Goal: Task Accomplishment & Management: Use online tool/utility

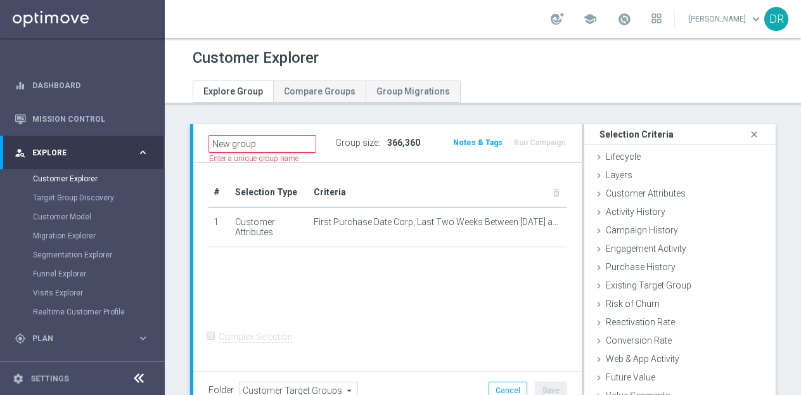
scroll to position [33, 0]
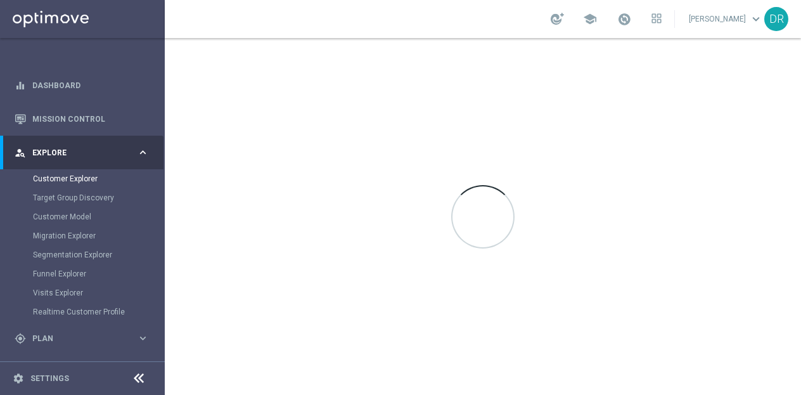
click at [127, 153] on span "Explore" at bounding box center [84, 153] width 105 height 8
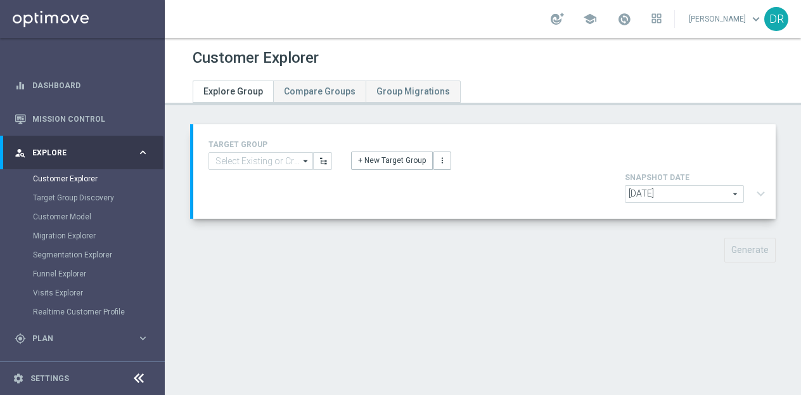
click at [144, 154] on icon "keyboard_arrow_right" at bounding box center [143, 152] width 12 height 12
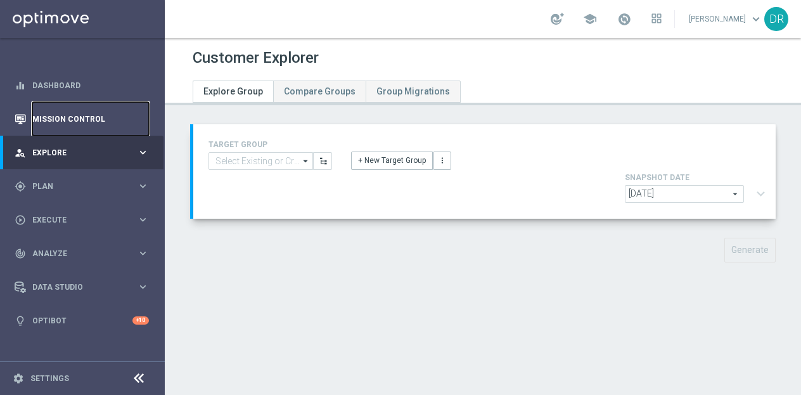
click at [80, 119] on link "Mission Control" at bounding box center [90, 119] width 117 height 34
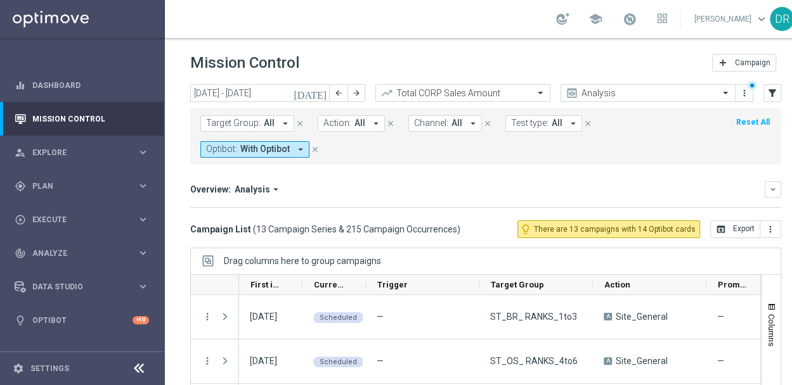
click at [311, 149] on icon "close" at bounding box center [315, 149] width 9 height 9
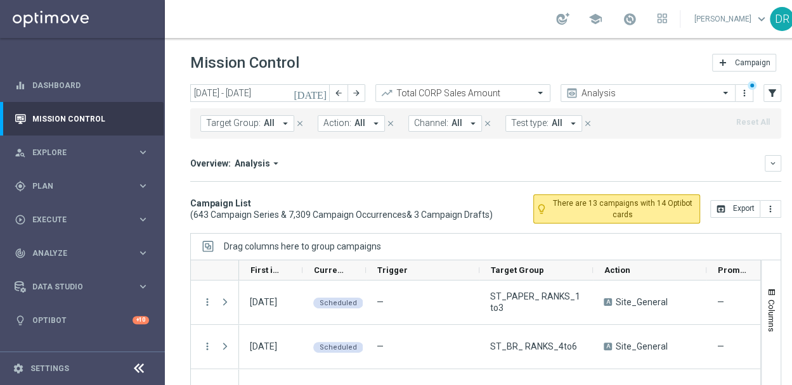
click at [267, 124] on span "All" at bounding box center [269, 123] width 11 height 11
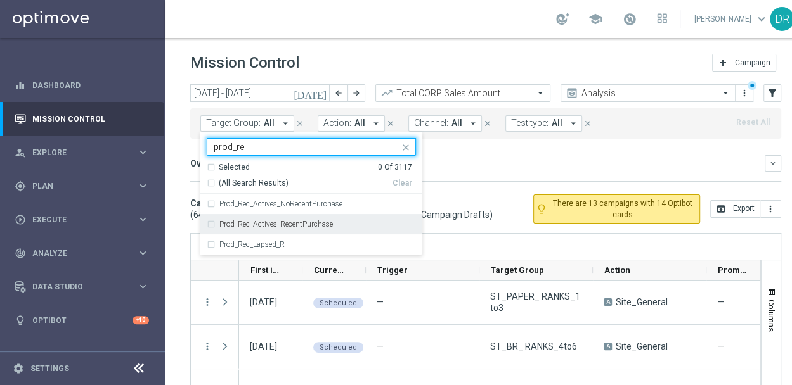
click at [306, 223] on label "Prod_Rec_Actives_RecentPurchase" at bounding box center [275, 225] width 113 height 8
type input "prod_re"
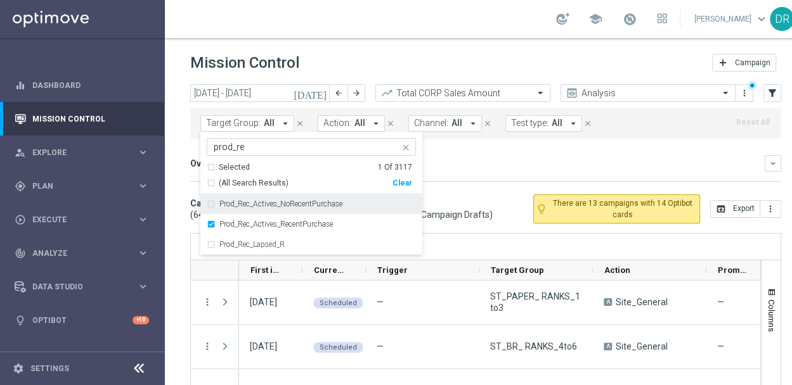
click at [472, 158] on div "Overview: Analysis arrow_drop_down" at bounding box center [477, 163] width 574 height 11
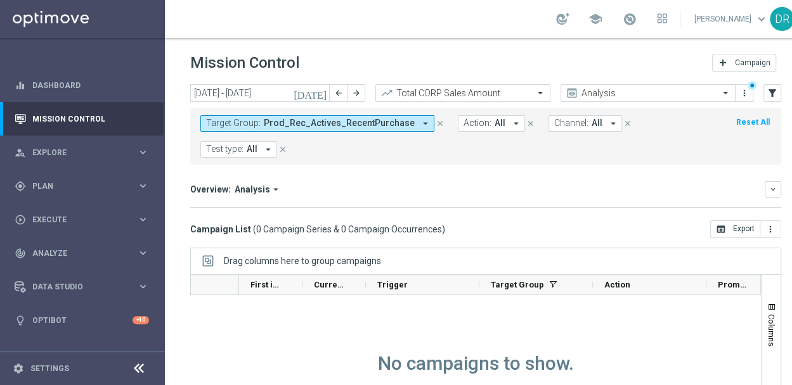
click at [374, 128] on span "Prod_Rec_Actives_RecentPurchase" at bounding box center [339, 123] width 151 height 11
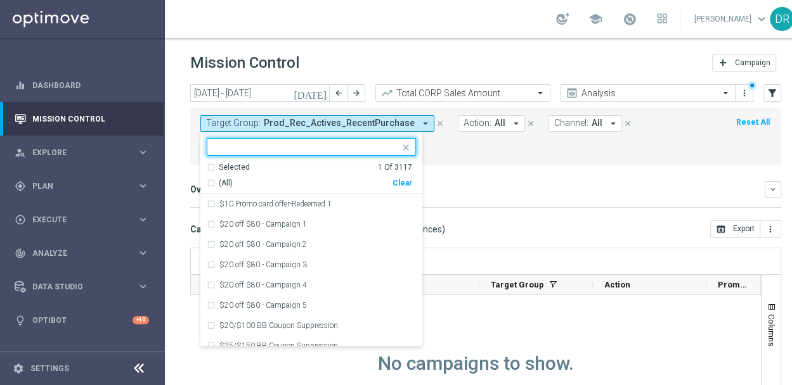
click at [0, 0] on div "Clear" at bounding box center [0, 0] width 0 height 0
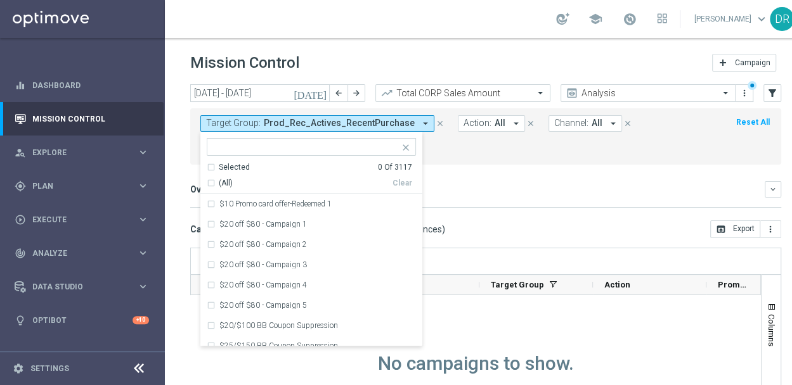
click at [335, 146] on input "text" at bounding box center [307, 147] width 186 height 11
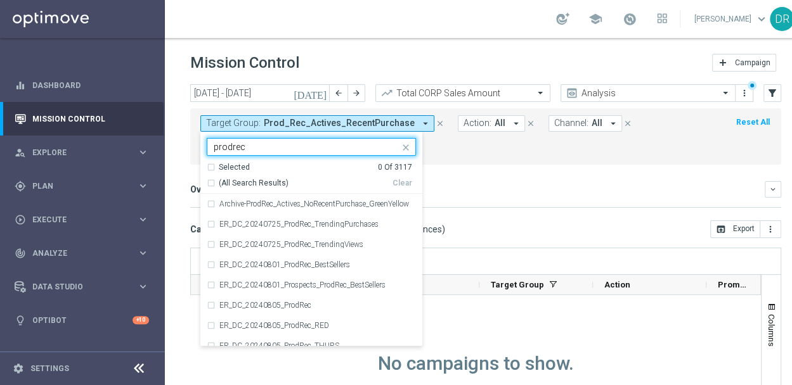
click at [235, 164] on div "Selected" at bounding box center [234, 167] width 31 height 11
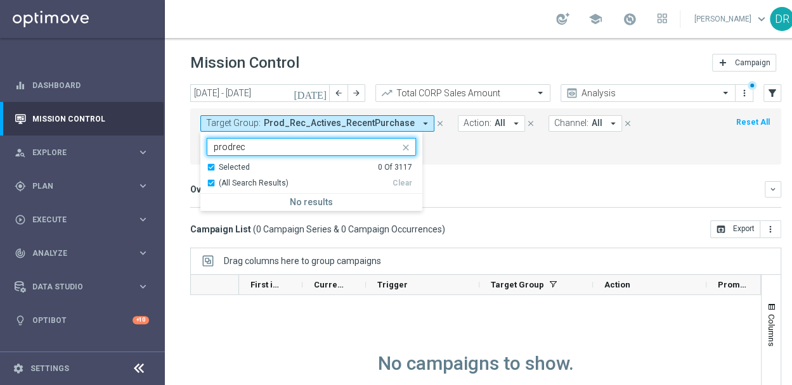
click at [238, 164] on div "Selected" at bounding box center [234, 167] width 31 height 11
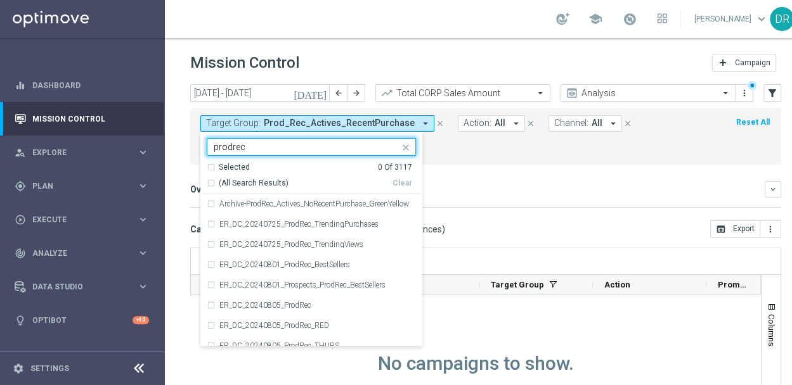
click at [237, 181] on span "(All Search Results)" at bounding box center [254, 183] width 70 height 11
type input "prodrec"
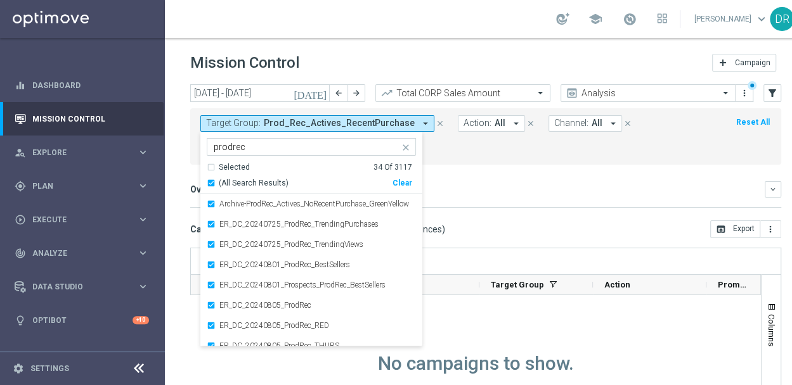
click at [488, 173] on mini-dashboard "Overview: Analysis arrow_drop_down keyboard_arrow_down Increase In Total CORP S…" at bounding box center [485, 193] width 591 height 56
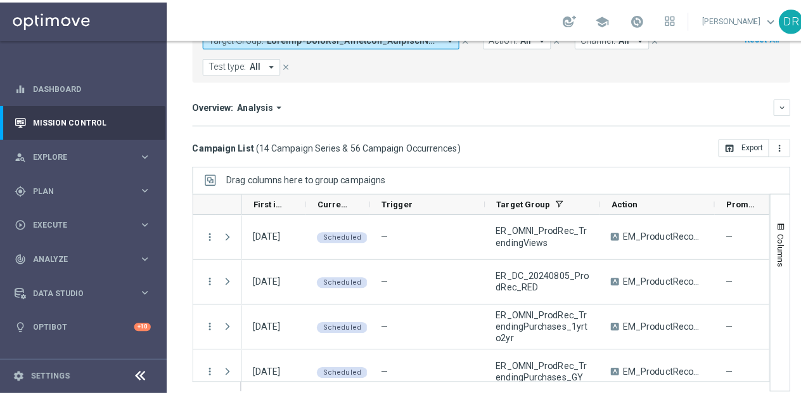
scroll to position [86, 0]
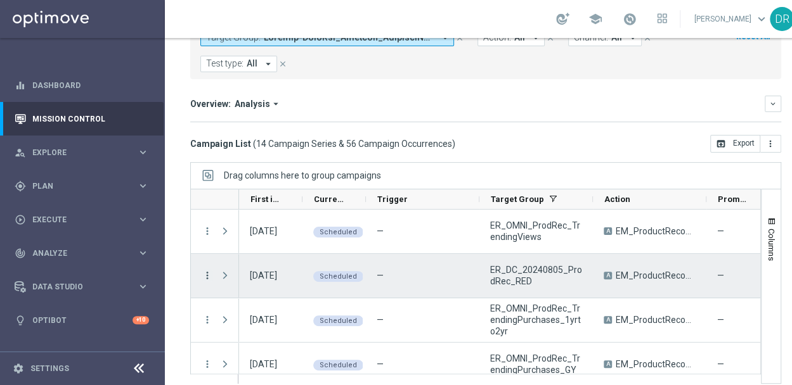
click at [206, 274] on icon "more_vert" at bounding box center [207, 275] width 11 height 11
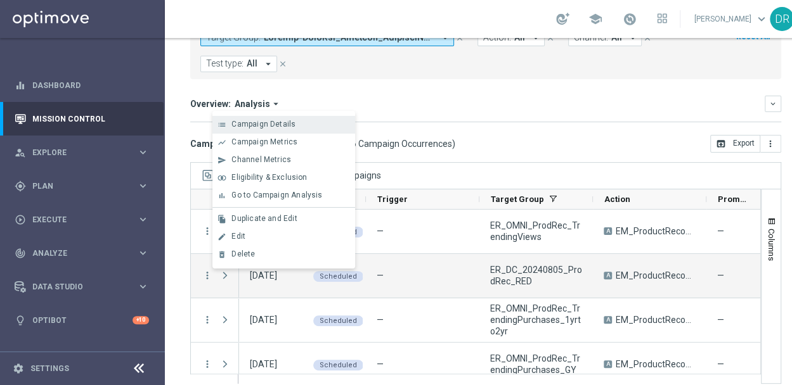
click at [286, 126] on span "Campaign Details" at bounding box center [263, 124] width 64 height 9
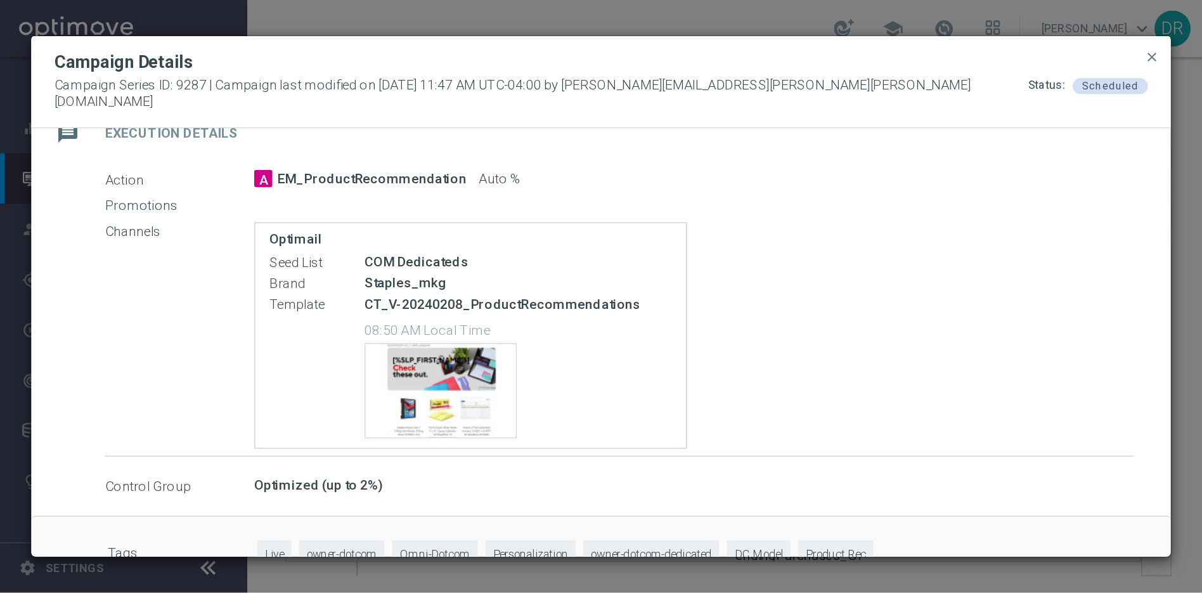
scroll to position [237, 0]
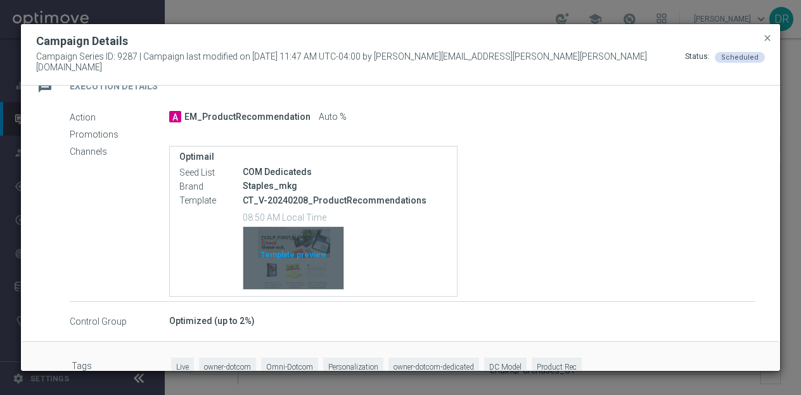
click at [279, 243] on div "Template preview" at bounding box center [293, 258] width 100 height 62
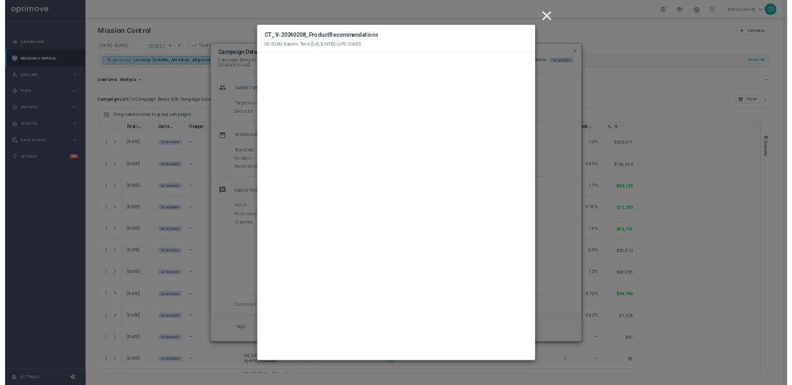
scroll to position [0, 0]
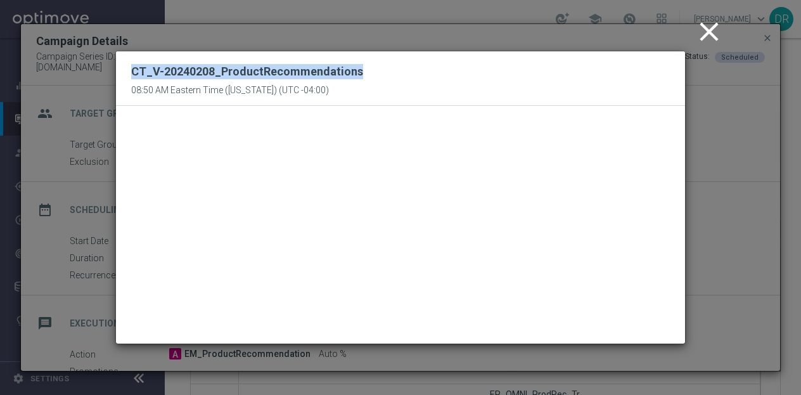
drag, startPoint x: 356, startPoint y: 75, endPoint x: 126, endPoint y: 70, distance: 229.5
click at [126, 70] on div "CT_V-20240208_ProductRecommendations 08:50 AM Eastern Time ([US_STATE]) (UTC -0…" at bounding box center [400, 78] width 569 height 55
copy h2 "CT_V-20240208_ProductRecommendations"
click at [705, 26] on icon "close" at bounding box center [710, 32] width 32 height 32
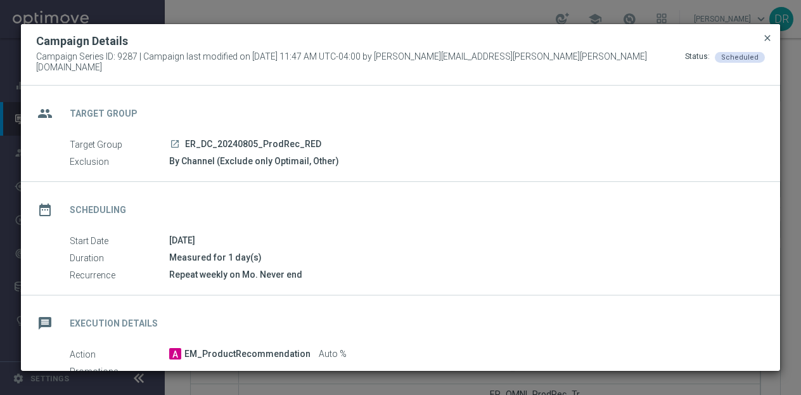
click at [768, 43] on span "close" at bounding box center [768, 38] width 10 height 10
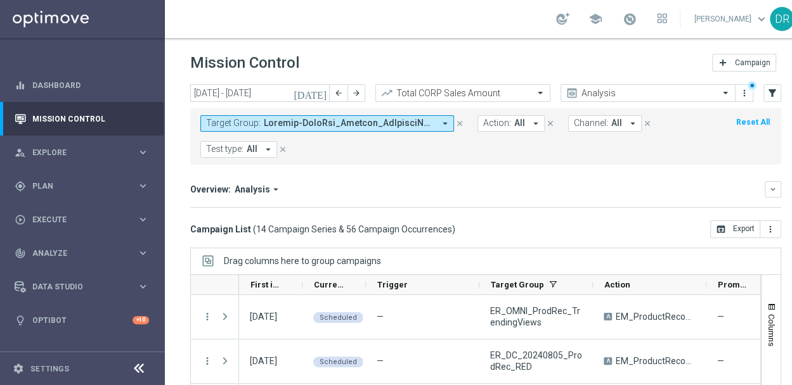
click at [359, 118] on span at bounding box center [349, 123] width 171 height 11
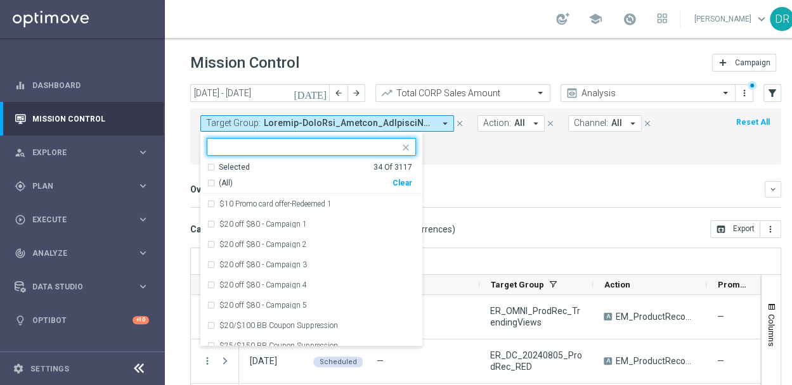
click at [0, 0] on div "Clear" at bounding box center [0, 0] width 0 height 0
click at [340, 145] on input "text" at bounding box center [307, 147] width 186 height 11
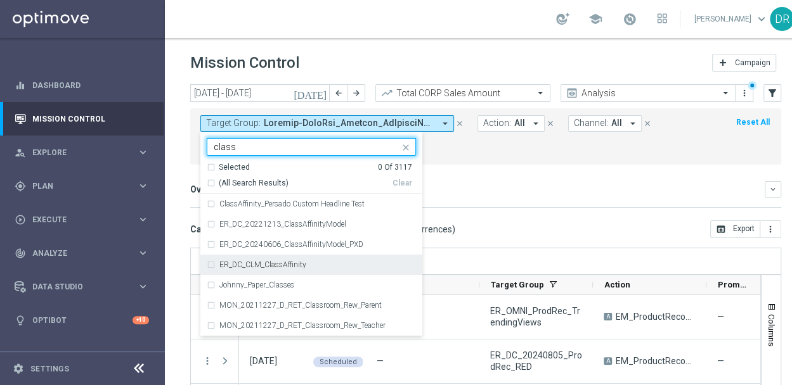
click at [288, 264] on label "ER_DC_CLM_ClassAffinity" at bounding box center [262, 265] width 87 height 8
type input "class"
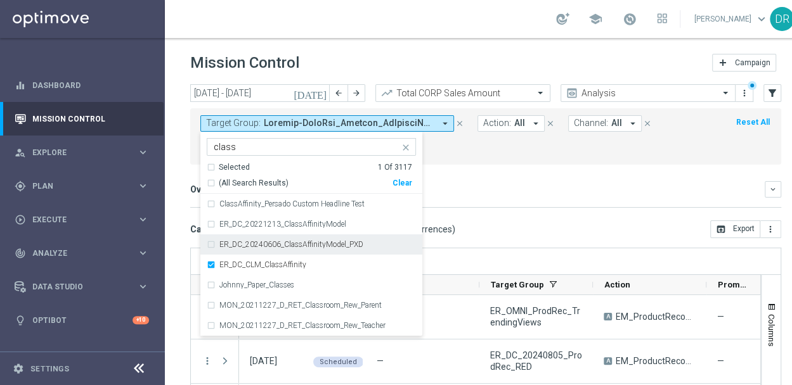
click at [313, 248] on label "ER_DC_20240606_ClassAffinityModel_PXD" at bounding box center [291, 245] width 144 height 8
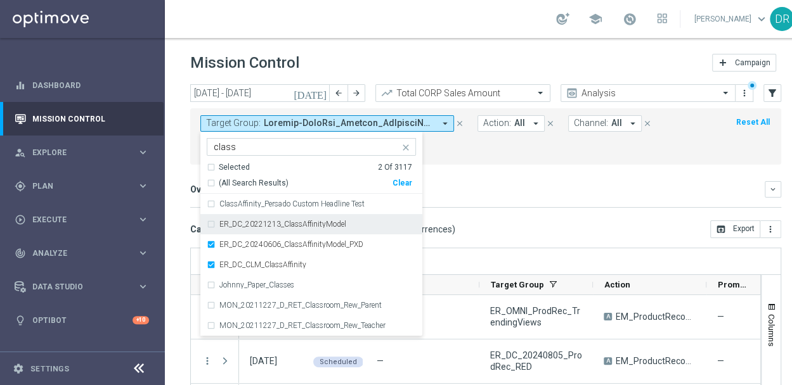
click at [329, 218] on div "ER_DC_20221213_ClassAffinityModel" at bounding box center [311, 224] width 209 height 20
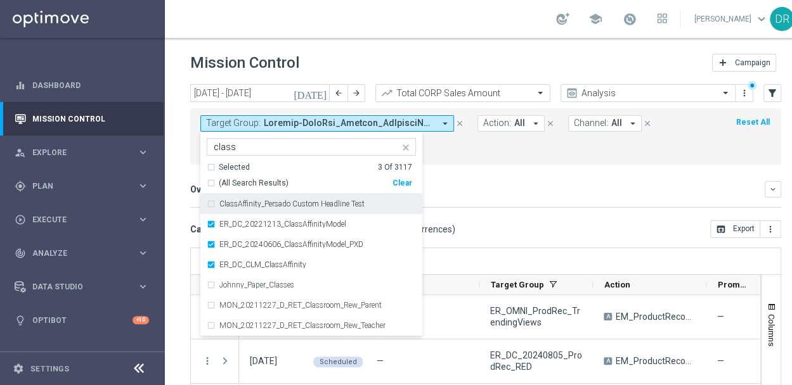
click at [344, 204] on label "ClassAffinity_Persado Custom Headline Test" at bounding box center [291, 204] width 145 height 8
click at [481, 184] on div "Overview: Analysis arrow_drop_down" at bounding box center [477, 189] width 574 height 11
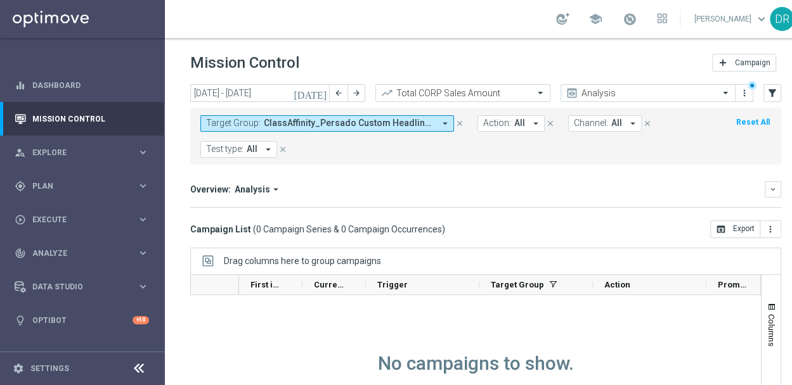
click at [430, 127] on span "ClassAffinity_Persado Custom Headline Test, ER_DC_20221213_ClassAffinityModel, …" at bounding box center [349, 123] width 171 height 11
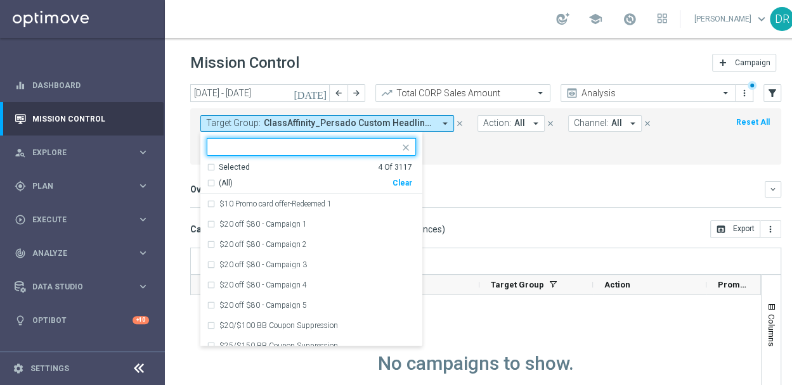
click at [0, 0] on div "Clear" at bounding box center [0, 0] width 0 height 0
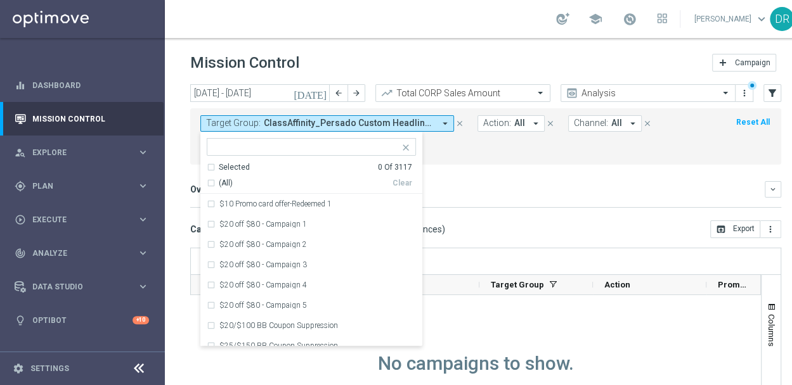
click at [459, 184] on div "Overview: Analysis arrow_drop_down" at bounding box center [477, 189] width 574 height 11
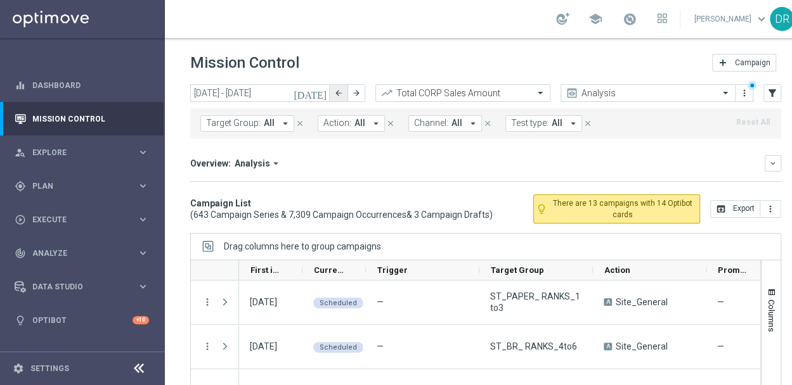
click at [344, 97] on button "arrow_back" at bounding box center [339, 93] width 18 height 18
type input "[DATE] - [DATE]"
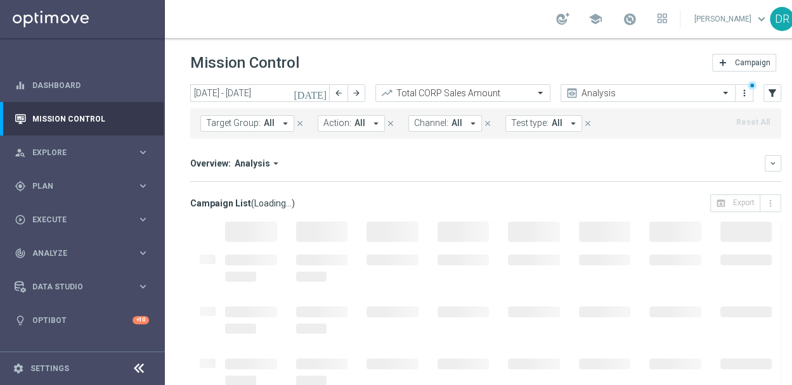
click at [273, 124] on button "Target Group: All arrow_drop_down" at bounding box center [247, 123] width 94 height 16
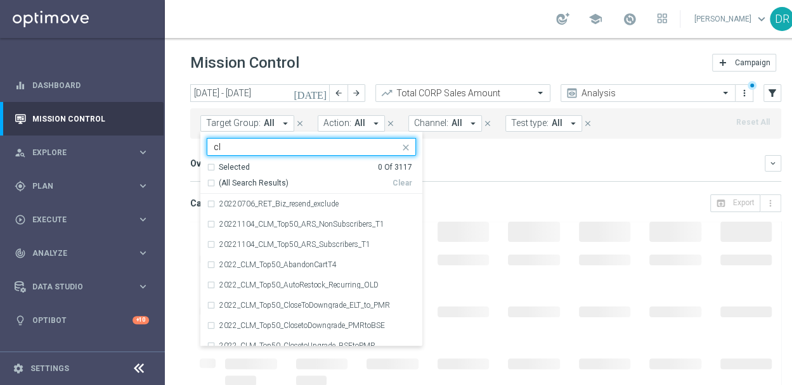
type input "c"
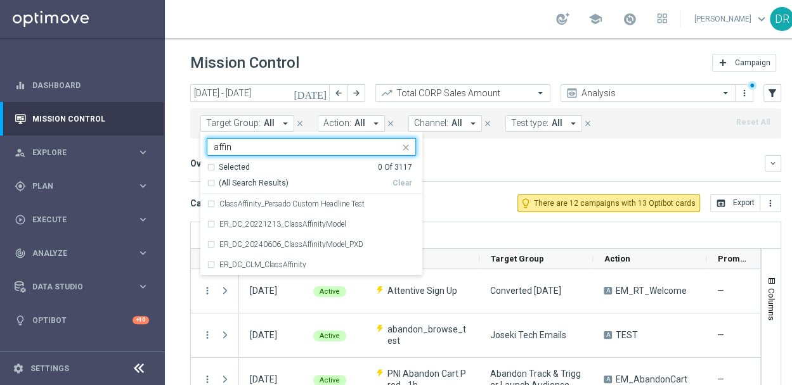
click at [254, 183] on span "(All Search Results)" at bounding box center [254, 183] width 70 height 11
type input "affin"
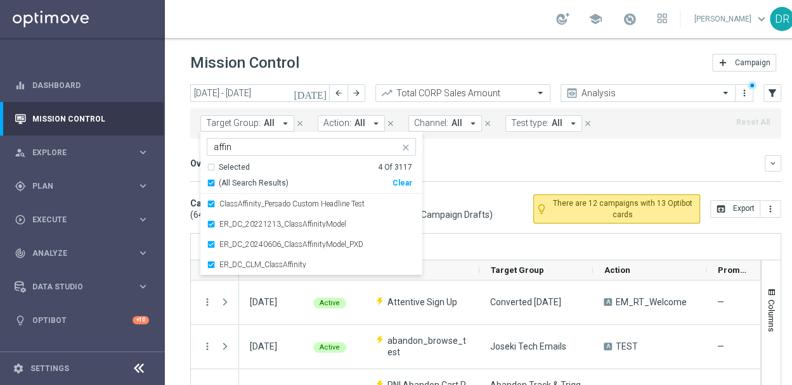
click at [477, 148] on mini-dashboard "Overview: Analysis arrow_drop_down keyboard_arrow_down Increase In Total CORP S…" at bounding box center [485, 167] width 591 height 56
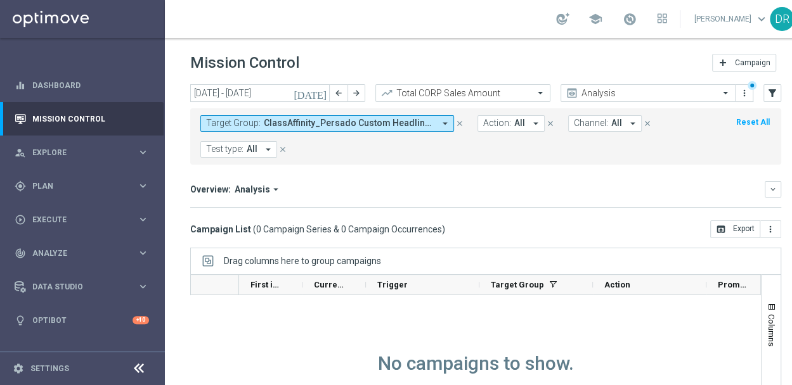
click at [445, 129] on button "Target Group: ClassAffinity_Persado Custom Headline Test, ER_DC_20221213_ClassA…" at bounding box center [327, 123] width 254 height 16
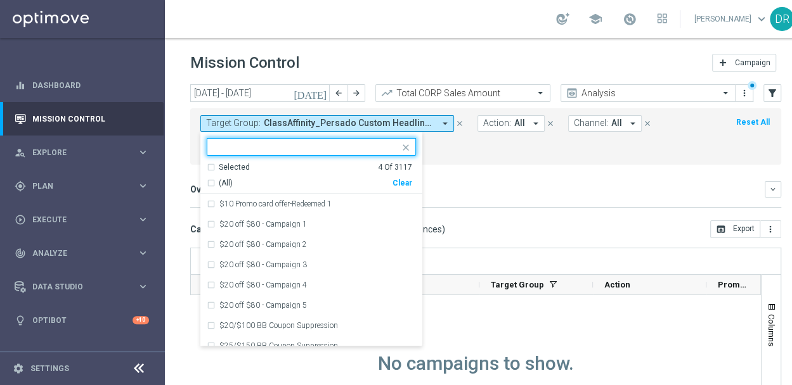
click at [0, 0] on div "Clear" at bounding box center [0, 0] width 0 height 0
click at [374, 148] on input "text" at bounding box center [307, 147] width 186 height 11
type input "i"
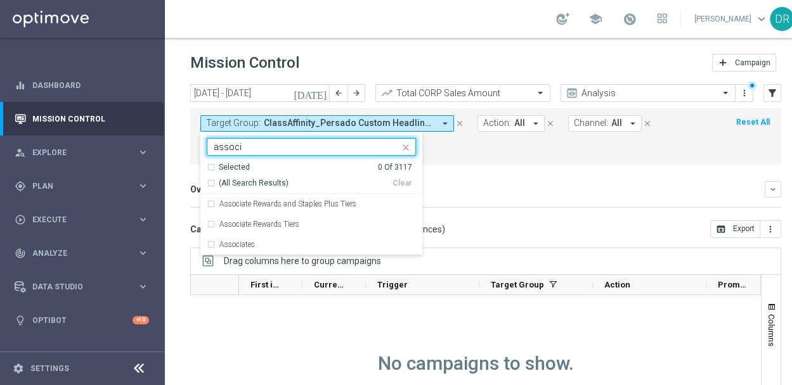
type input "associ"
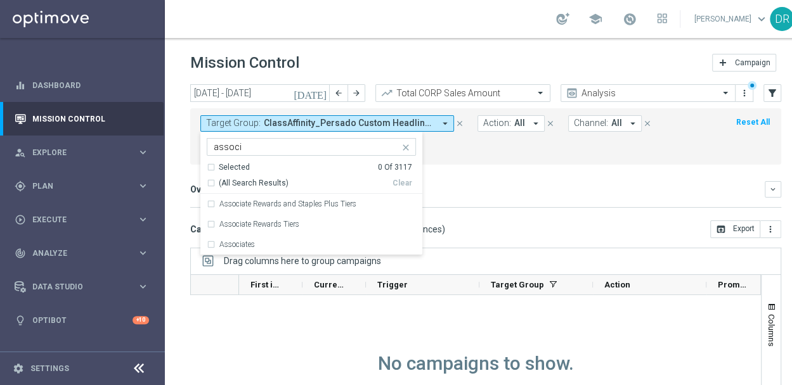
click at [460, 158] on div "Target Group: ClassAffinity_Persado Custom Headline Test, ER_DC_20221213_ClassA…" at bounding box center [485, 136] width 591 height 56
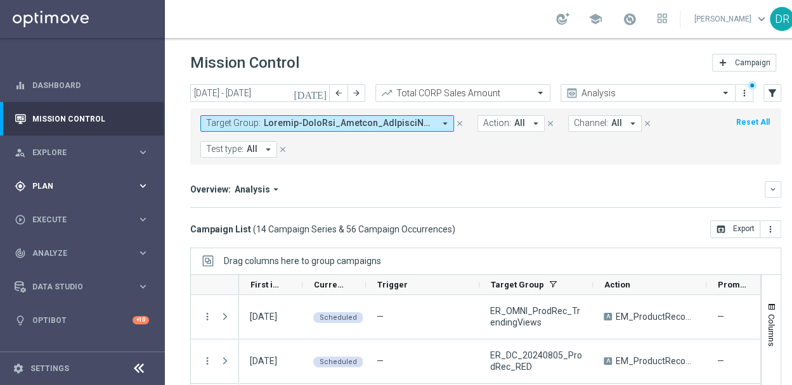
click at [145, 186] on icon "keyboard_arrow_right" at bounding box center [143, 186] width 12 height 12
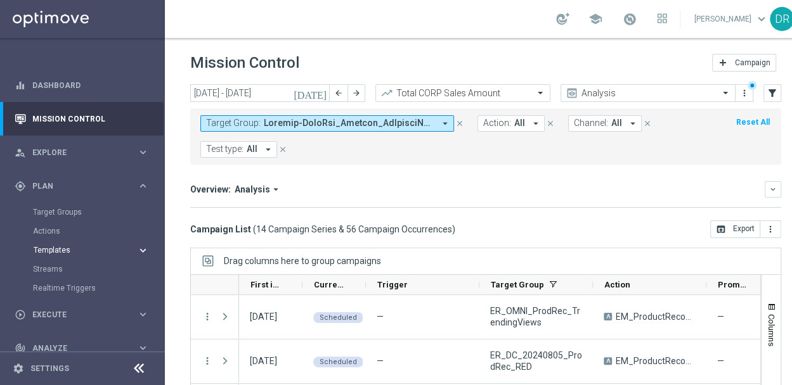
click at [60, 248] on accordion "Templates keyboard_arrow_right Optimail OptiMobile In-App OptiMobile Push Web P…" at bounding box center [98, 250] width 131 height 19
click at [60, 248] on span "Templates" at bounding box center [79, 251] width 91 height 8
click at [57, 266] on link "Optimail" at bounding box center [85, 269] width 93 height 10
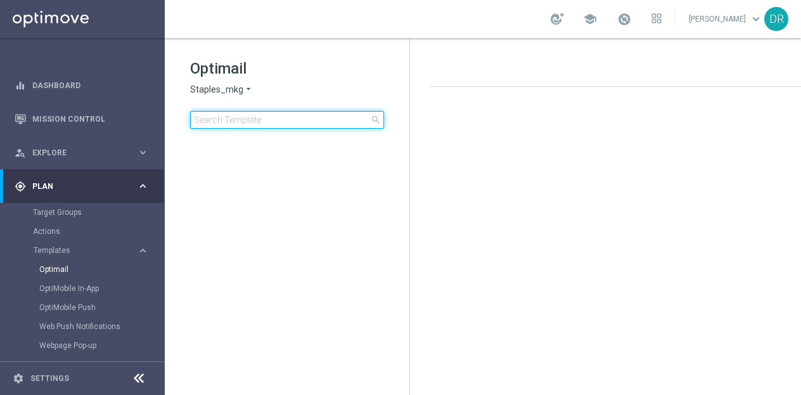
click at [274, 115] on input at bounding box center [287, 120] width 194 height 18
type input "CT_V-20240208_ProductRecommendations"
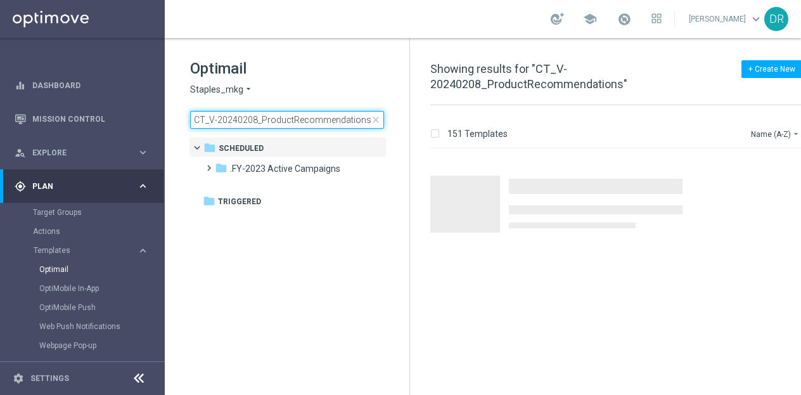
click at [274, 123] on input "CT_V-20240208_ProductRecommendations" at bounding box center [287, 120] width 194 height 18
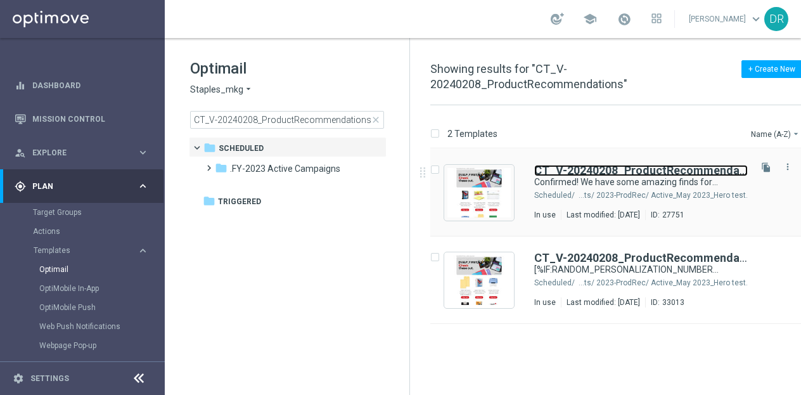
click at [599, 167] on b "CT_V-20240208_ProductRecommendations" at bounding box center [650, 170] width 232 height 13
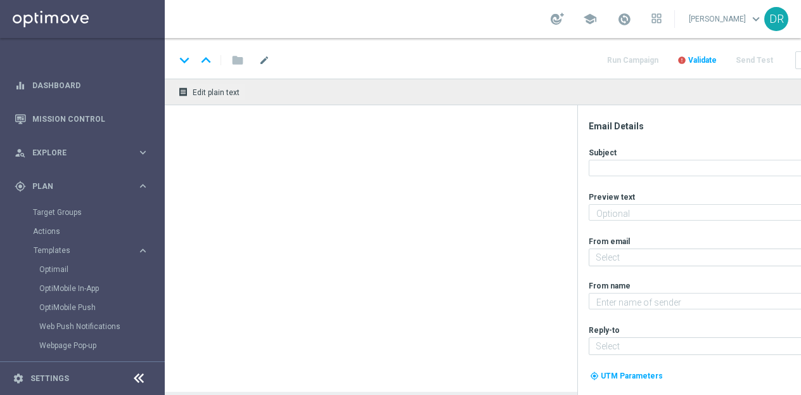
type textarea "Your handpicked choices await."
type input "staples@connected.staples.com"
type textarea "Staples"
type input "info@staples.com"
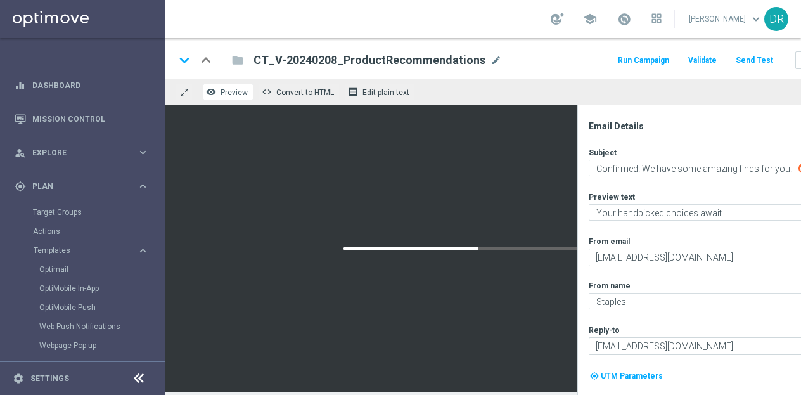
click at [229, 91] on span "Preview" at bounding box center [234, 92] width 27 height 9
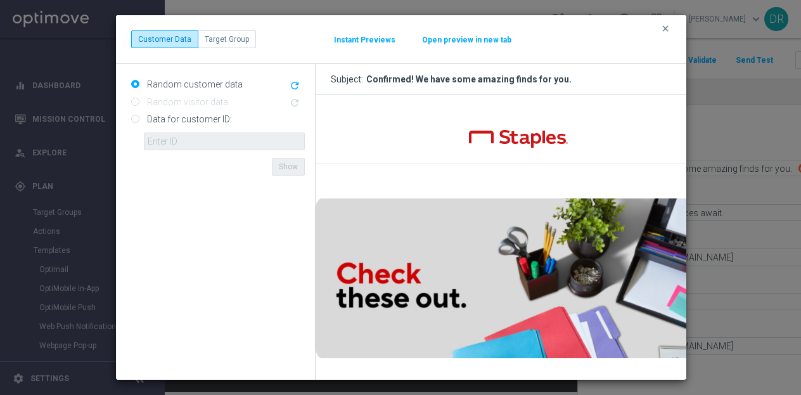
click at [451, 38] on button "Open preview in new tab" at bounding box center [467, 40] width 91 height 10
click at [661, 25] on icon "clear" at bounding box center [666, 28] width 10 height 10
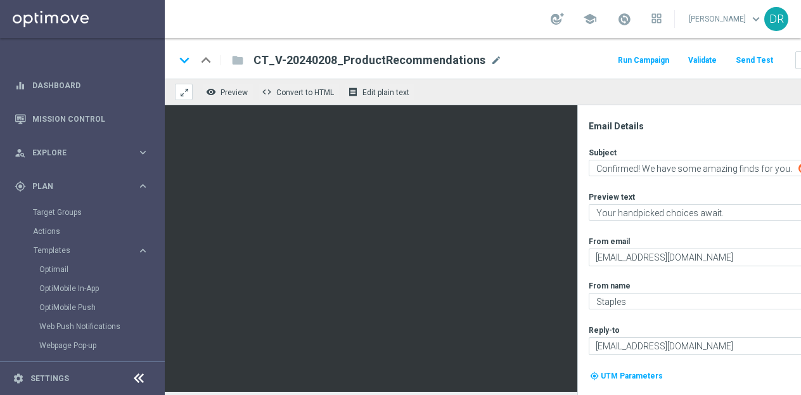
click at [185, 93] on span at bounding box center [184, 92] width 10 height 10
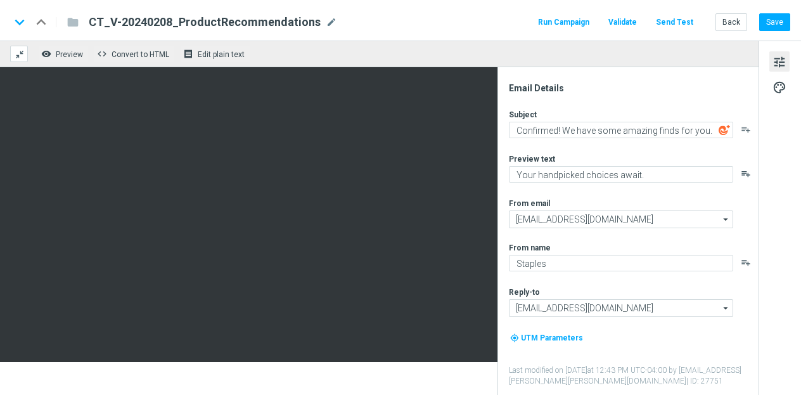
click at [22, 52] on span at bounding box center [20, 54] width 10 height 10
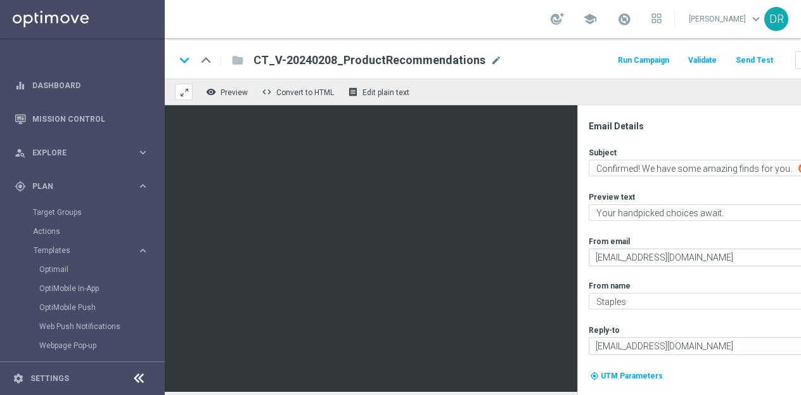
scroll to position [0, 89]
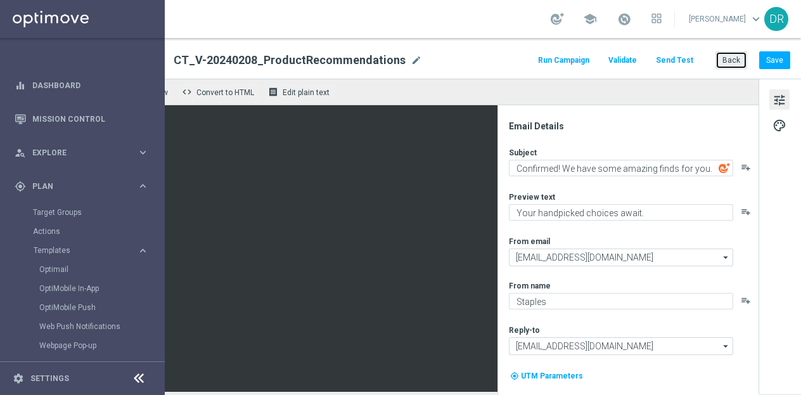
click at [716, 51] on button "Back" at bounding box center [732, 60] width 32 height 18
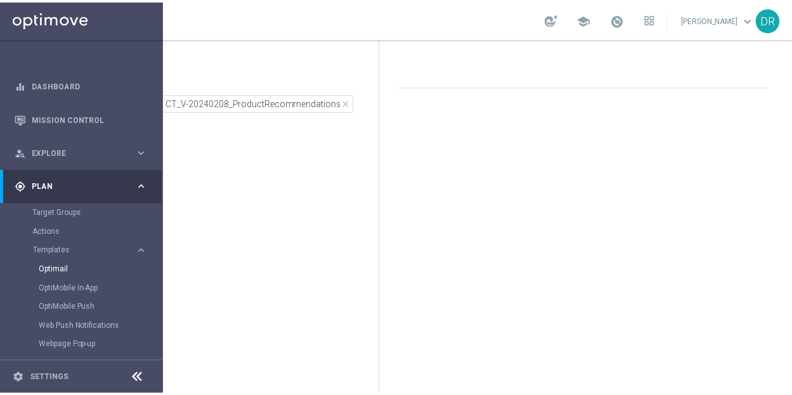
scroll to position [0, 27]
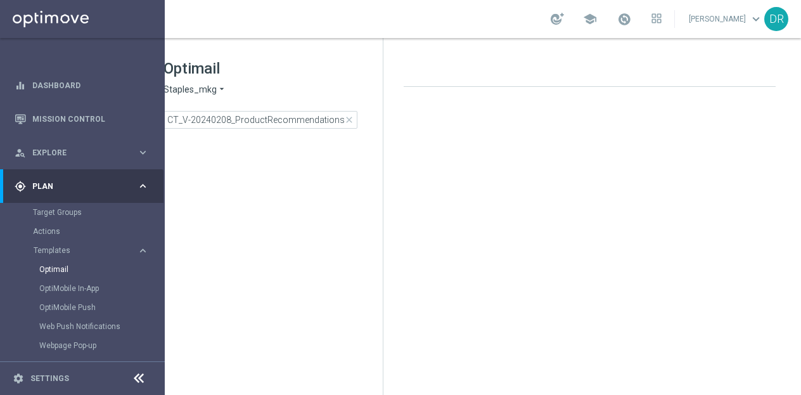
click at [136, 382] on icon at bounding box center [138, 378] width 15 height 15
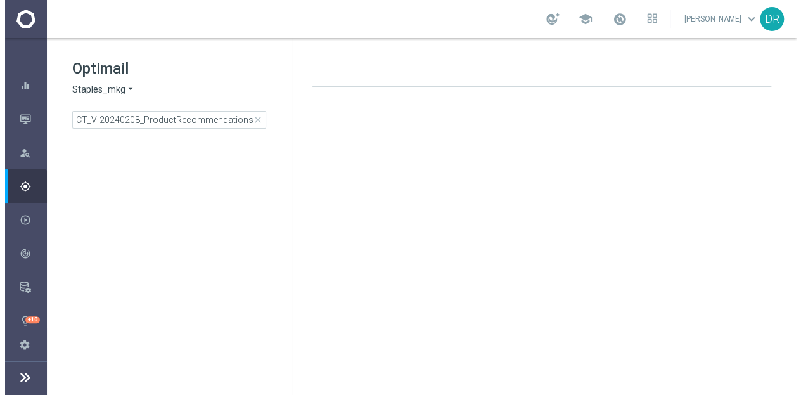
scroll to position [0, 0]
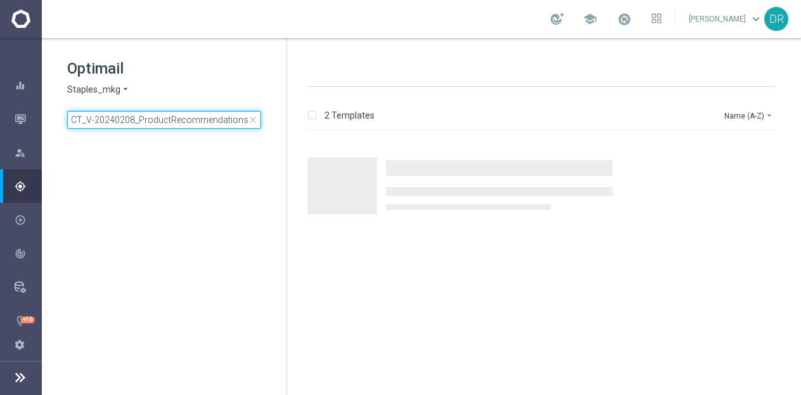
click at [152, 120] on input "CT_V-20240208_ProductRecommendations" at bounding box center [164, 120] width 194 height 18
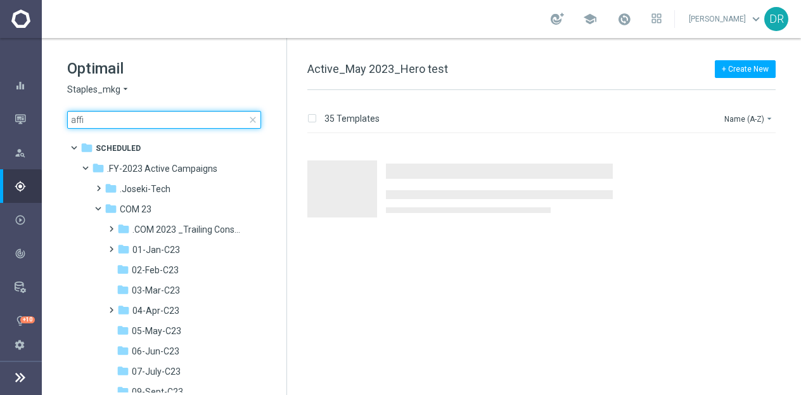
type input "affin"
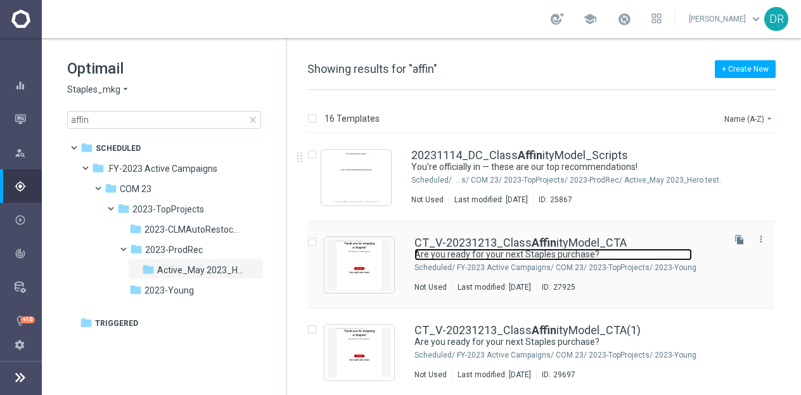
click at [459, 250] on link "Are you ready for your next Staples purchase?" at bounding box center [554, 254] width 278 height 12
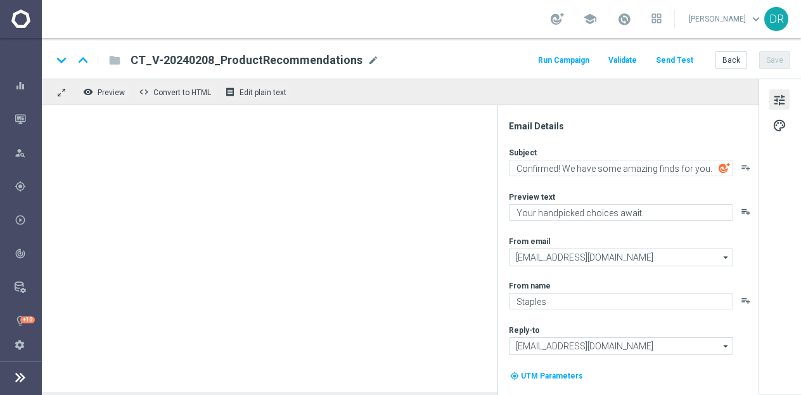
type textarea "Are you ready for your next Staples purchase?"
type textarea "We've got some products just for you."
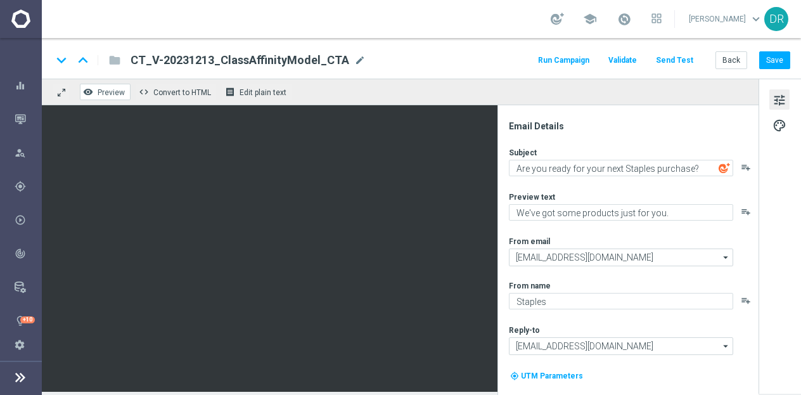
click at [88, 91] on icon "remove_red_eye" at bounding box center [88, 92] width 10 height 10
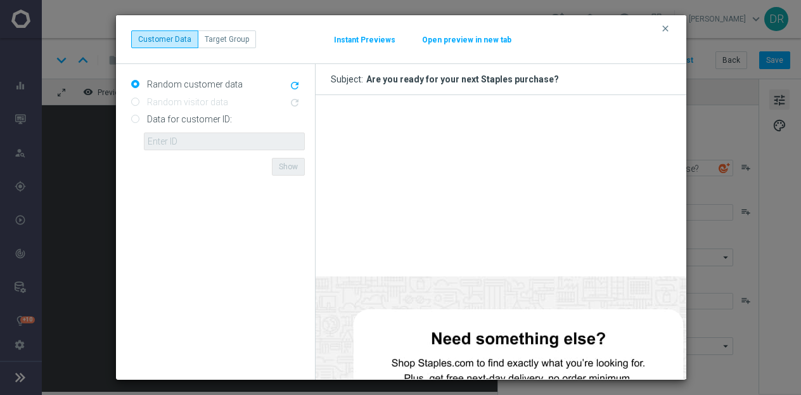
scroll to position [969, 0]
